Goal: Find specific page/section: Find specific page/section

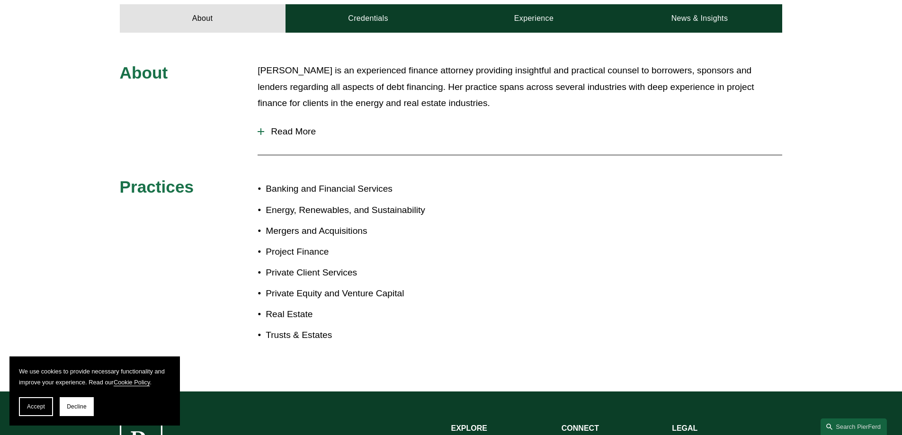
scroll to position [332, 0]
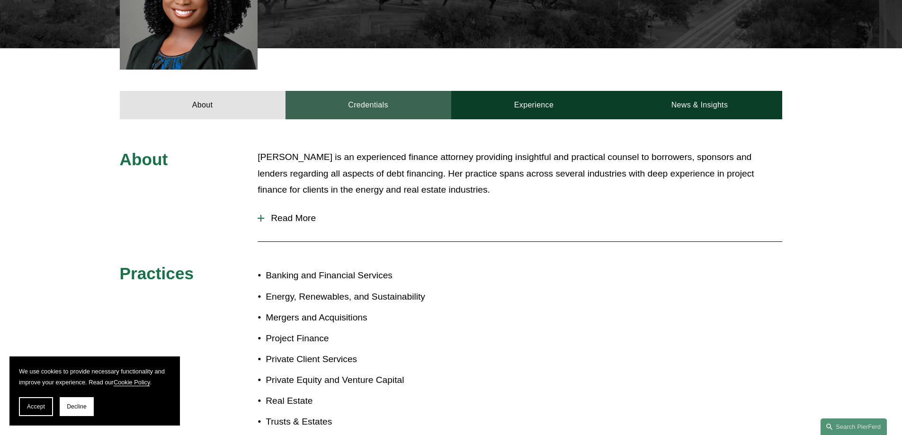
click at [369, 107] on link "Credentials" at bounding box center [369, 105] width 166 height 28
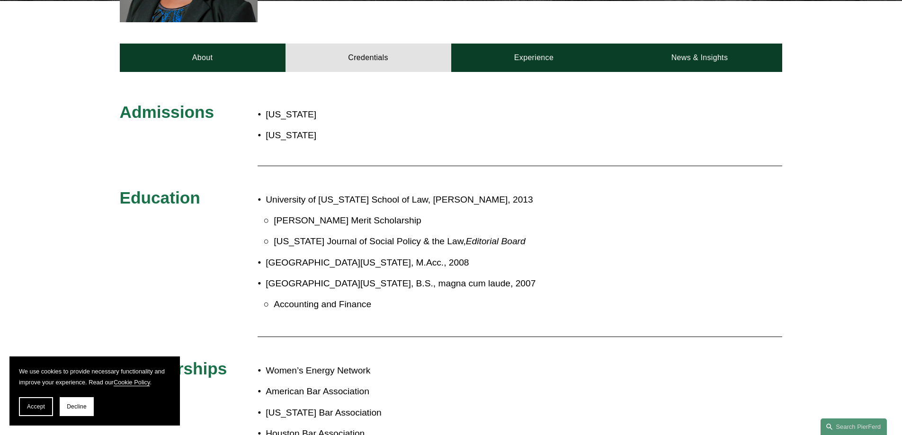
scroll to position [189, 0]
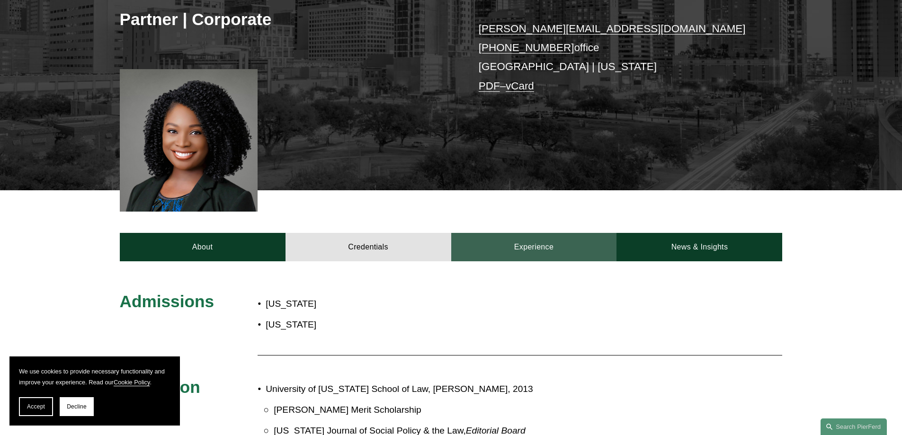
click at [540, 243] on link "Experience" at bounding box center [534, 247] width 166 height 28
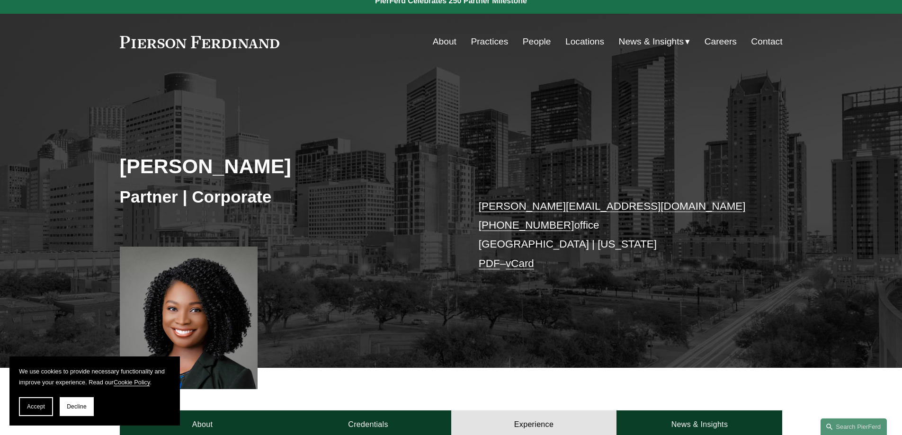
scroll to position [0, 0]
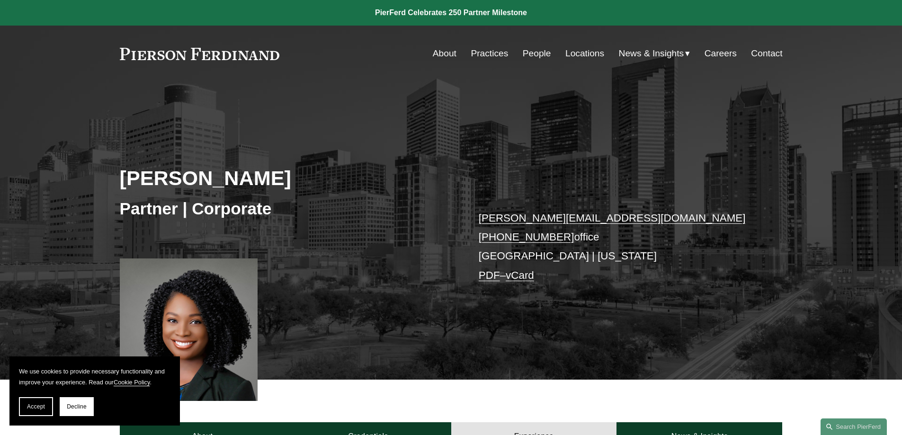
click at [578, 52] on link "Locations" at bounding box center [585, 54] width 39 height 18
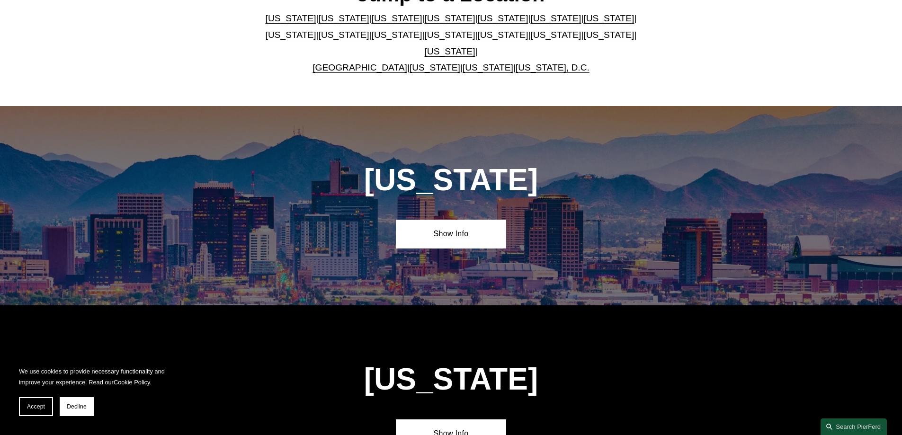
scroll to position [284, 0]
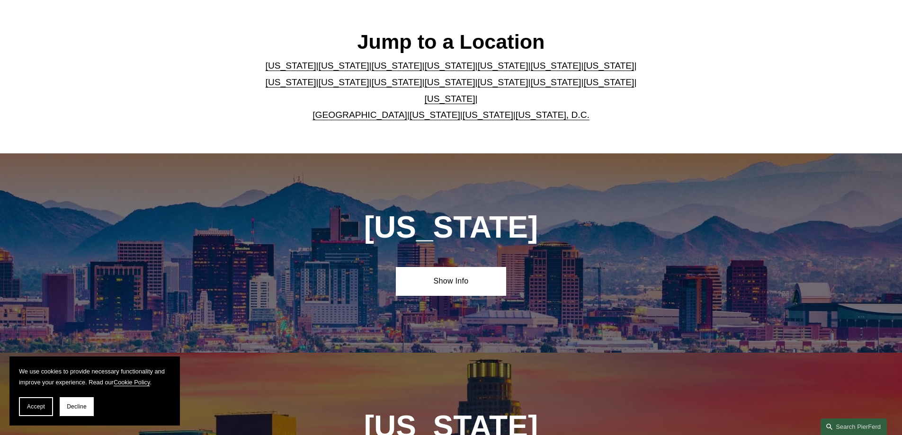
click at [476, 94] on link "[US_STATE]" at bounding box center [450, 99] width 51 height 10
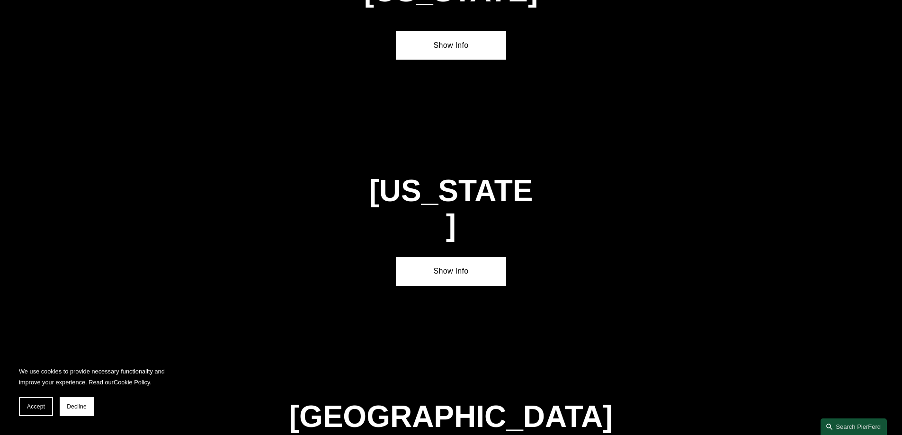
scroll to position [3224, 0]
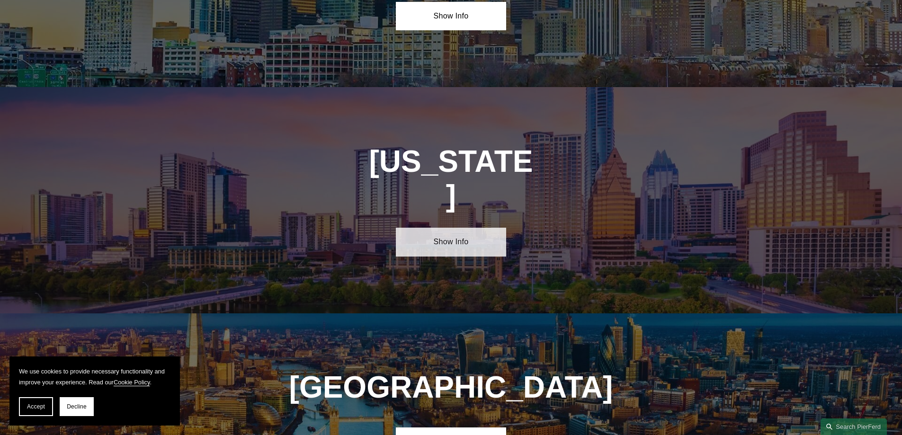
click at [469, 228] on link "Show Info" at bounding box center [451, 242] width 110 height 28
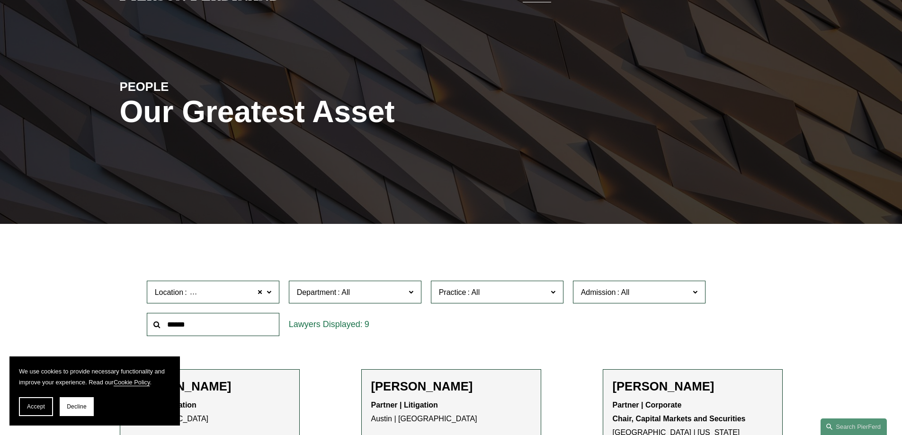
scroll to position [55, 0]
